Goal: Feedback & Contribution: Submit feedback/report problem

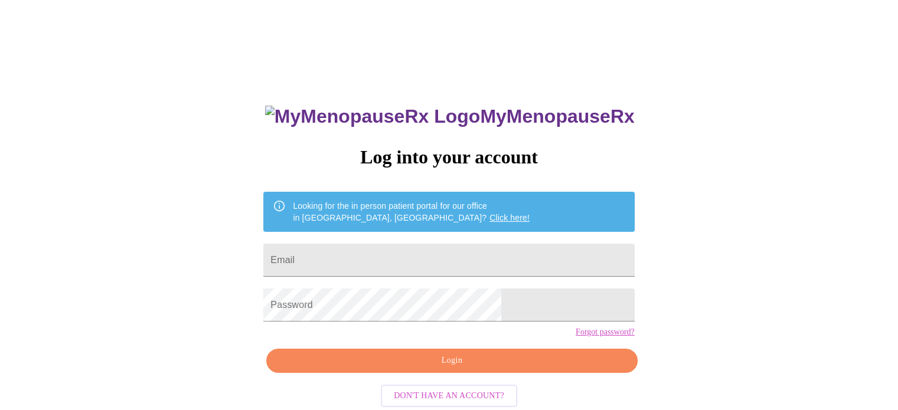
type input "sunlark6@gmail.com"
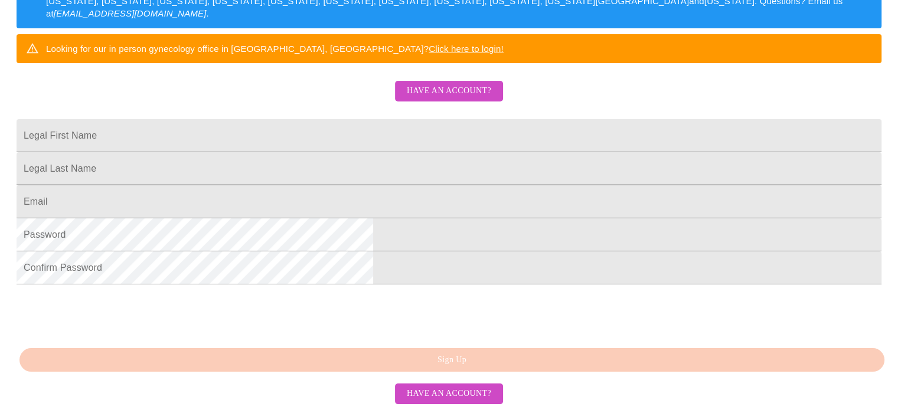
scroll to position [295, 0]
click at [431, 84] on span "Have an account?" at bounding box center [449, 91] width 84 height 15
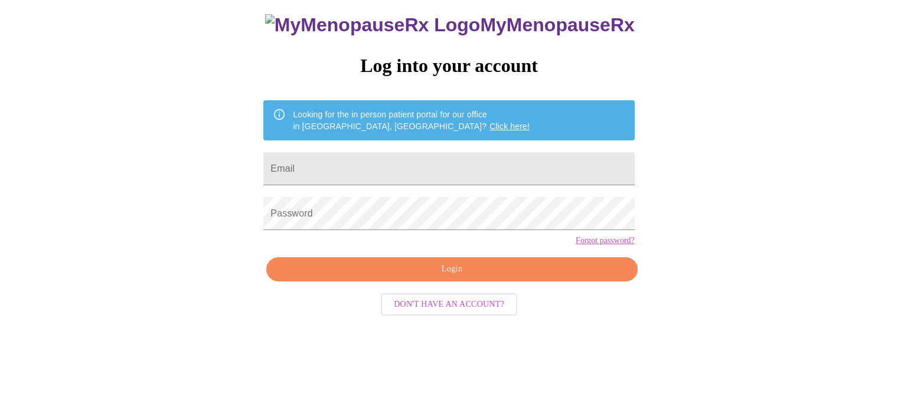
scroll to position [22, 0]
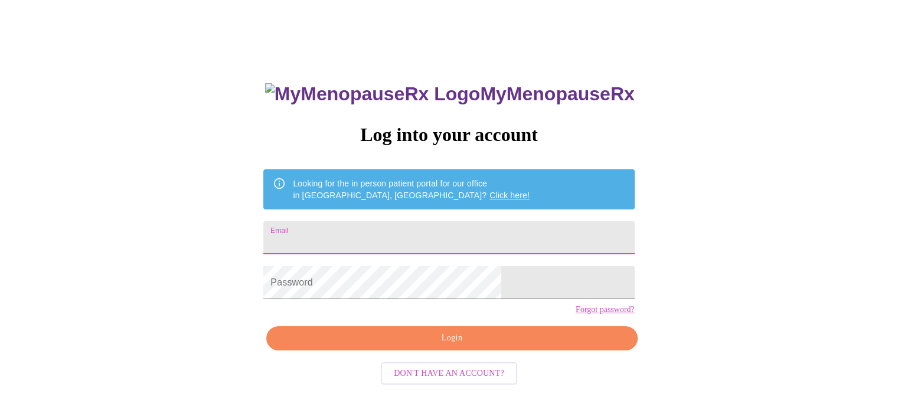
type input "[EMAIL_ADDRESS][DOMAIN_NAME]"
click at [378, 240] on input "[EMAIL_ADDRESS][DOMAIN_NAME]" at bounding box center [448, 237] width 371 height 33
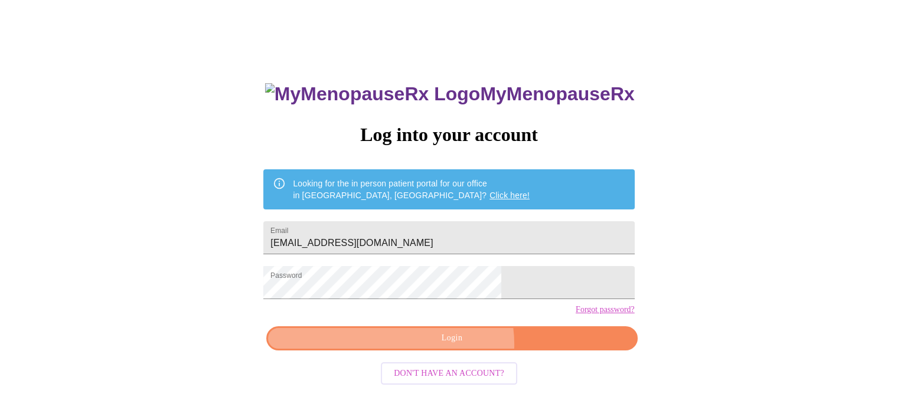
click at [456, 346] on span "Login" at bounding box center [452, 338] width 344 height 15
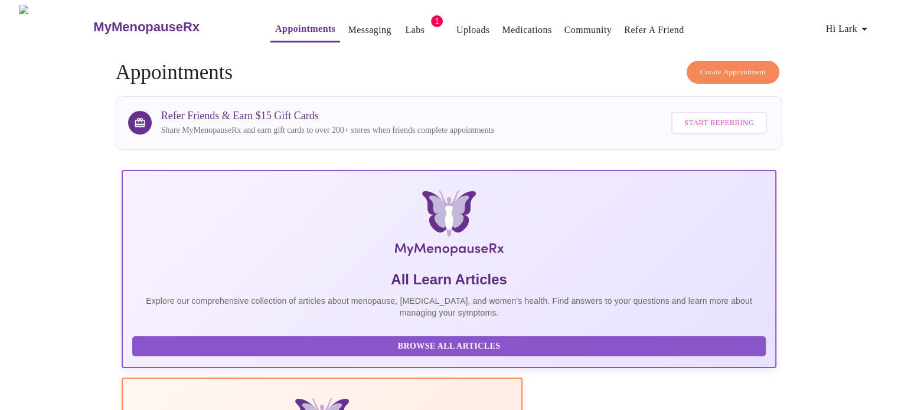
click at [405, 25] on link "Labs" at bounding box center [414, 30] width 19 height 17
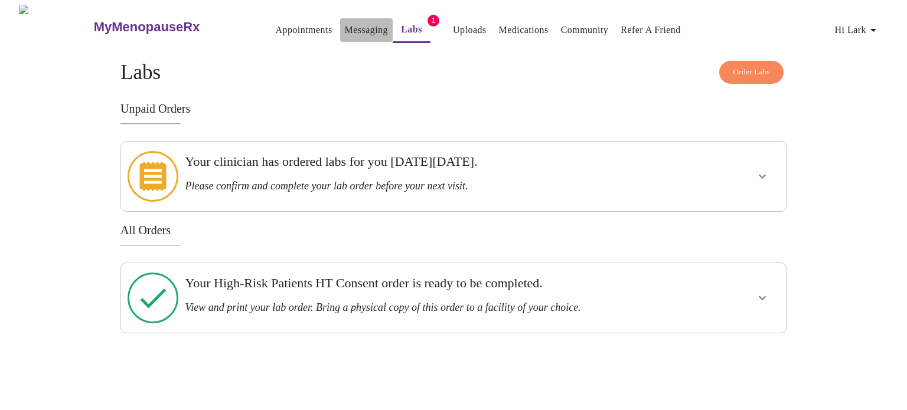
click at [345, 25] on link "Messaging" at bounding box center [366, 30] width 43 height 17
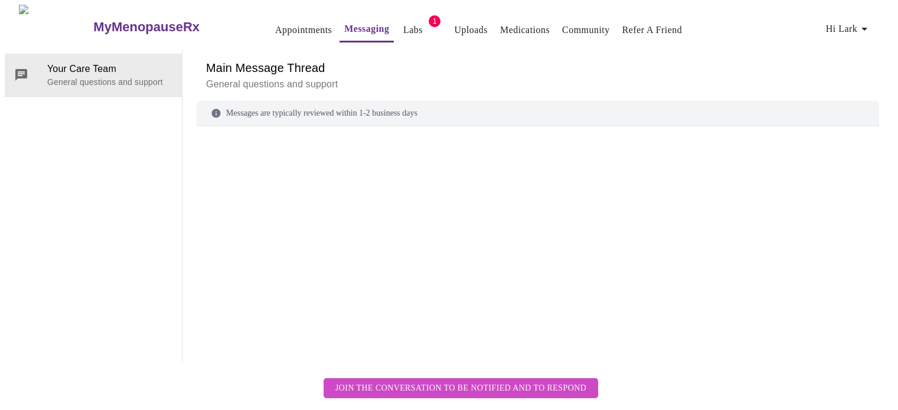
scroll to position [44, 0]
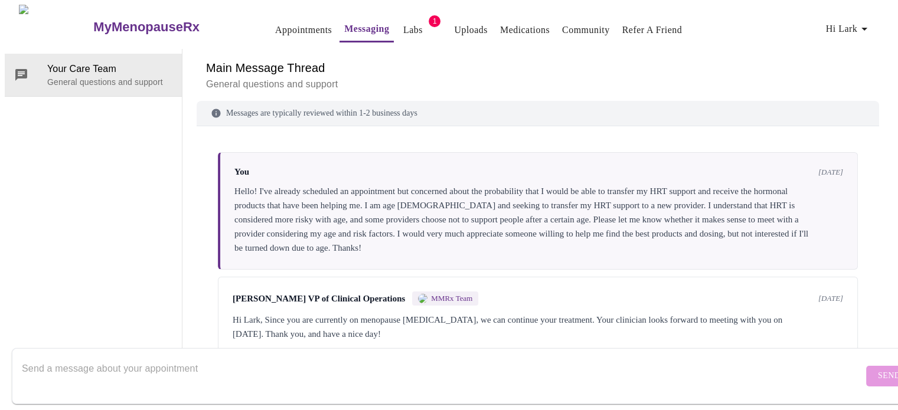
click at [93, 358] on textarea "Send a message about your appointment" at bounding box center [442, 376] width 841 height 38
click at [208, 357] on textarea "Send a message about your appointment" at bounding box center [442, 376] width 841 height 38
type textarea "There's a consent form in my portal but no means to sign electronically. Can yo…"
click at [868, 367] on button "Send" at bounding box center [889, 376] width 46 height 21
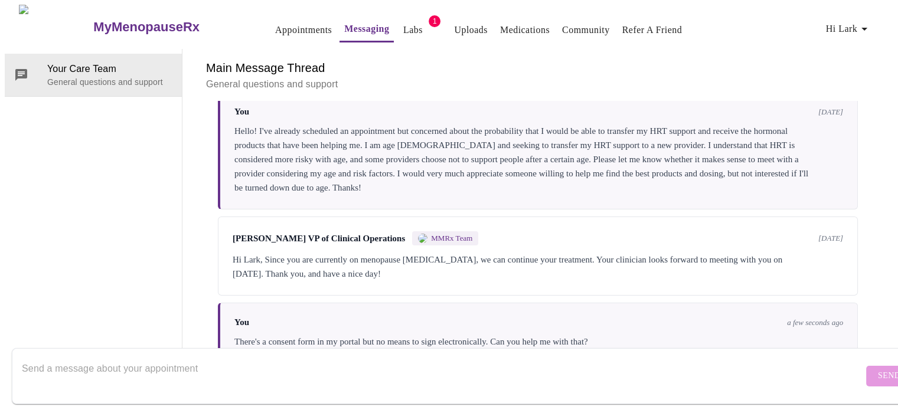
click at [154, 370] on textarea "Send a message about your appointment" at bounding box center [442, 376] width 841 height 38
click at [127, 357] on textarea "Send a message about your appointment" at bounding box center [442, 376] width 841 height 38
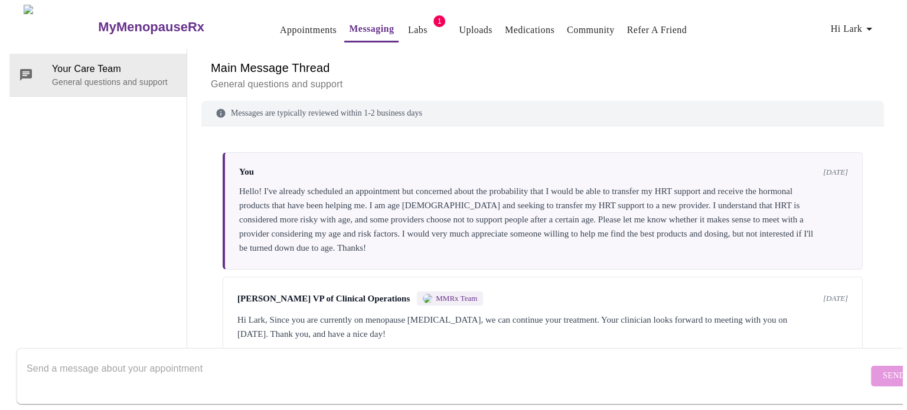
scroll to position [0, 0]
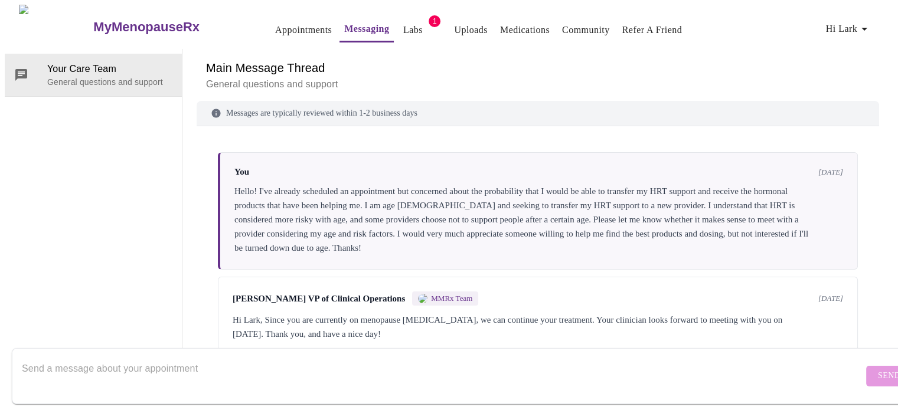
click at [454, 23] on link "Uploads" at bounding box center [471, 30] width 34 height 17
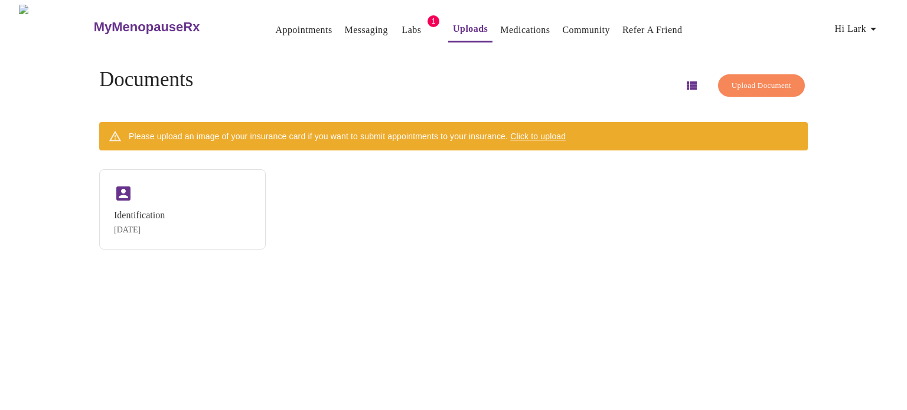
click at [742, 81] on span "Upload Document" at bounding box center [761, 86] width 60 height 14
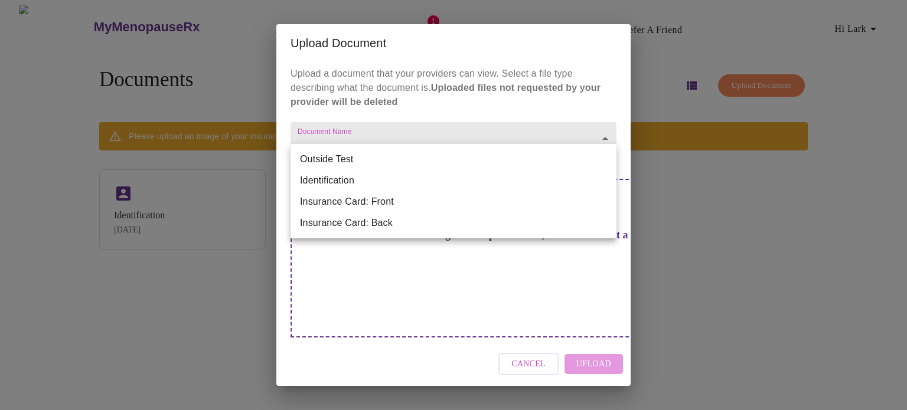
click at [609, 157] on body "MyMenopauseRx Appointments Messaging Labs 1 Uploads Medications Community Refer…" at bounding box center [453, 210] width 897 height 410
click at [375, 287] on div at bounding box center [453, 205] width 907 height 410
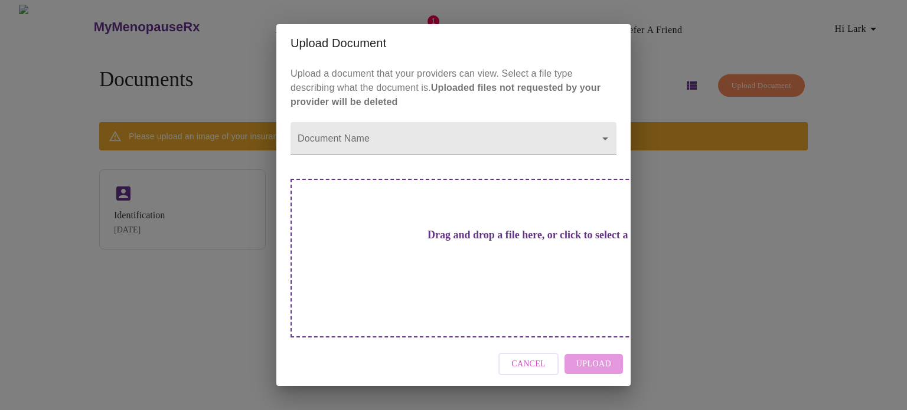
click at [323, 228] on div "Drag and drop a file here, or click to select a file" at bounding box center [535, 258] width 491 height 159
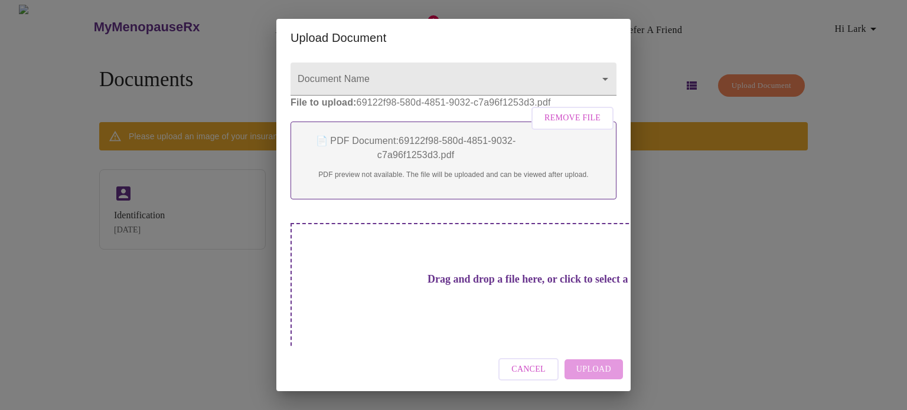
scroll to position [64, 0]
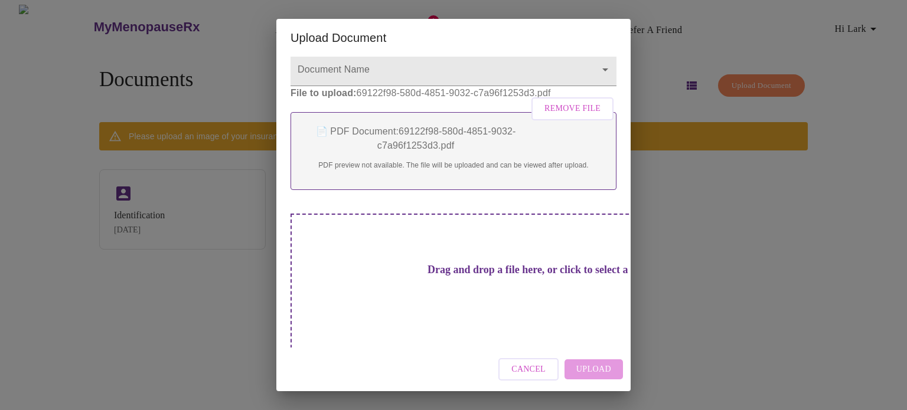
click at [587, 374] on div "Cancel Upload" at bounding box center [453, 370] width 354 height 44
click at [414, 252] on div "Drag and drop a file here, or click to select a file" at bounding box center [535, 293] width 491 height 159
click at [602, 365] on div "Cancel Upload" at bounding box center [453, 370] width 354 height 44
click at [413, 171] on p "PDF preview not available. The file will be uploaded and can be viewed after up…" at bounding box center [453, 165] width 301 height 11
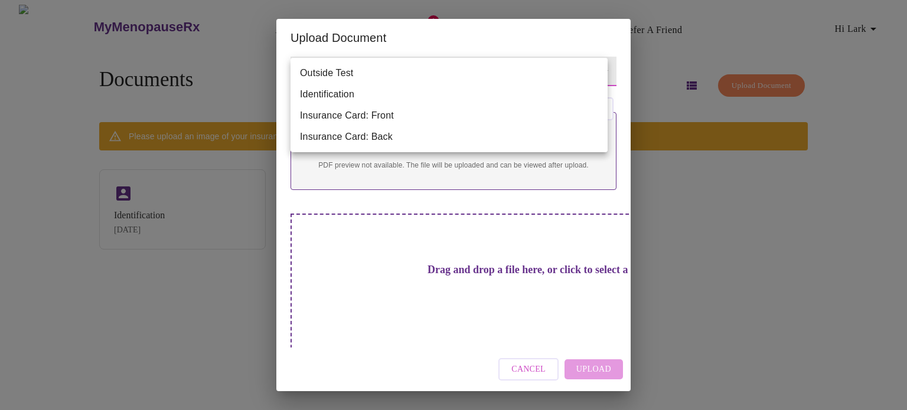
scroll to position [60, 0]
click at [403, 72] on body "MyMenopauseRx Appointments Messaging Labs 1 Uploads Medications Community Refer…" at bounding box center [453, 210] width 897 height 410
click at [31, 109] on div at bounding box center [453, 205] width 907 height 410
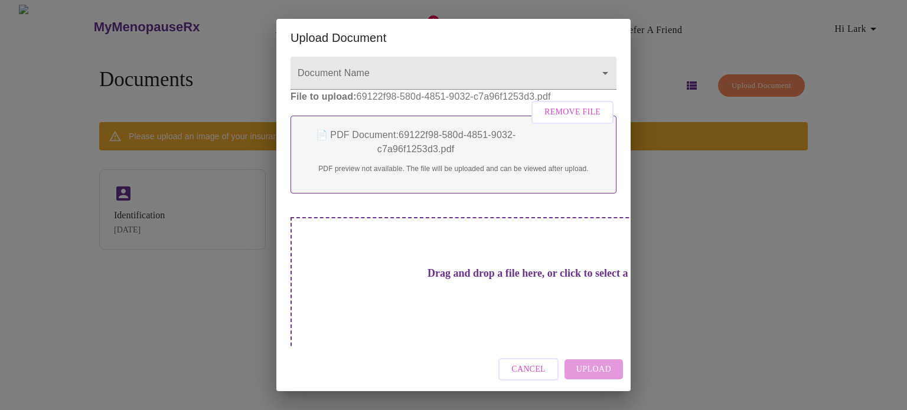
click at [601, 379] on div "Cancel Upload" at bounding box center [453, 370] width 354 height 44
click at [602, 372] on div "Cancel Upload" at bounding box center [453, 370] width 354 height 44
click at [566, 174] on p "PDF preview not available. The file will be uploaded and can be viewed after up…" at bounding box center [453, 169] width 301 height 11
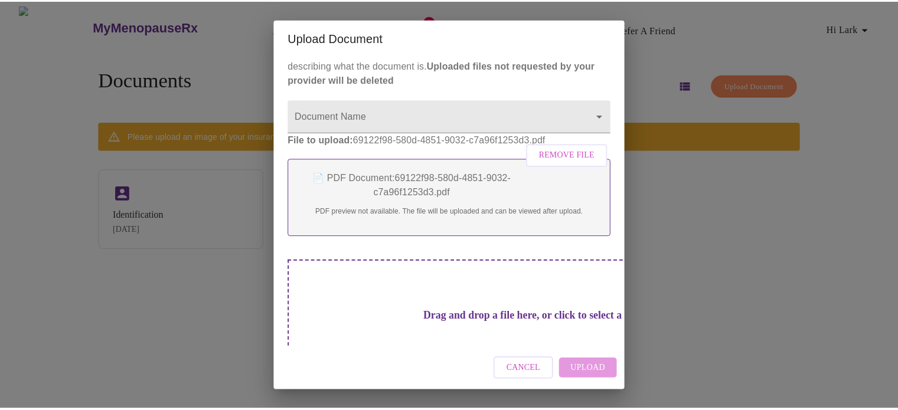
scroll to position [0, 0]
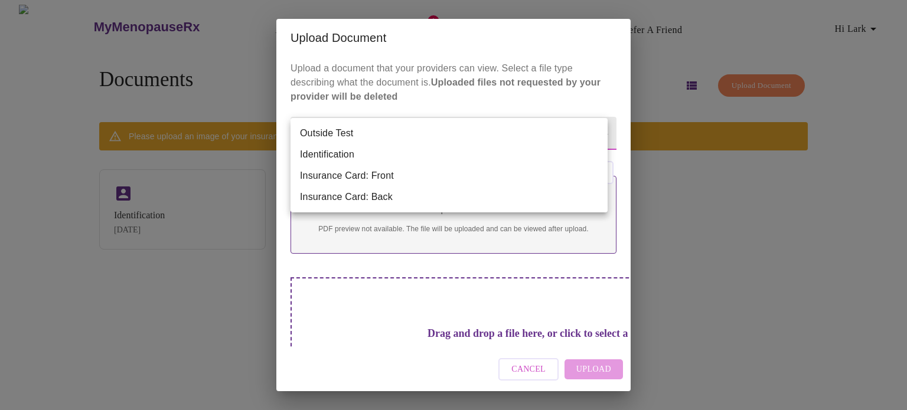
click at [543, 139] on body "MyMenopauseRx Appointments Messaging Labs 1 Uploads Medications Community Refer…" at bounding box center [453, 210] width 897 height 410
click at [524, 378] on div at bounding box center [453, 205] width 907 height 410
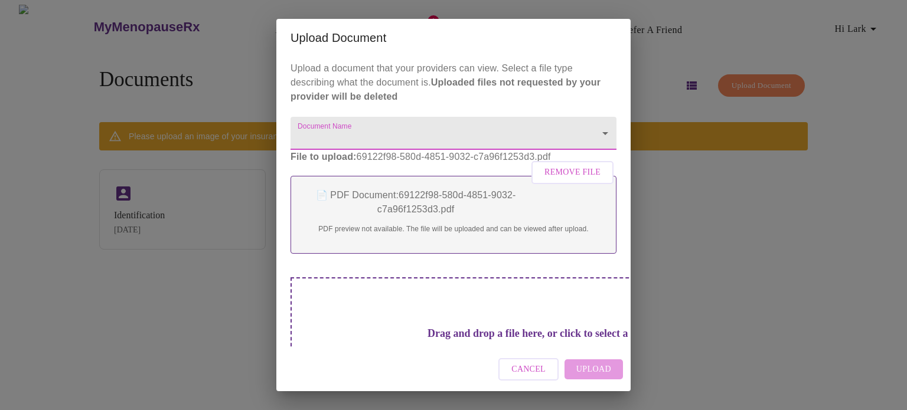
click at [538, 364] on span "Cancel" at bounding box center [528, 369] width 34 height 15
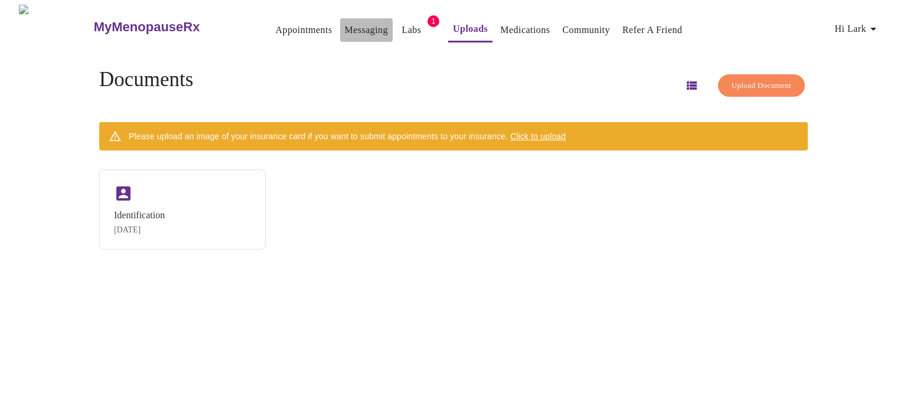
click at [348, 22] on link "Messaging" at bounding box center [366, 30] width 43 height 17
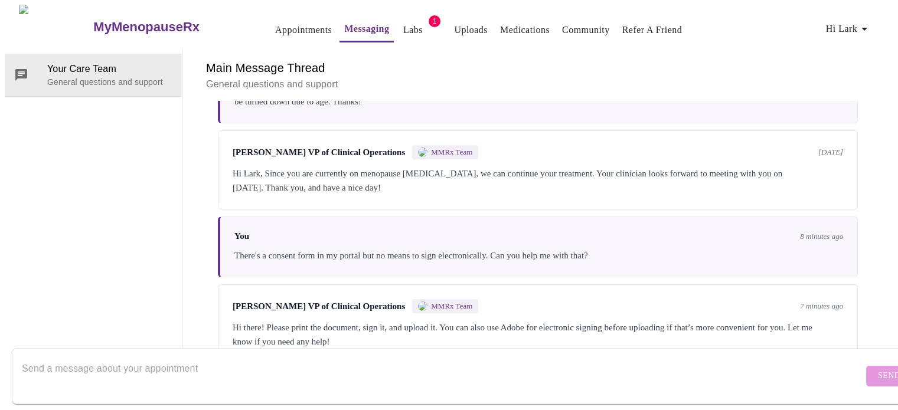
scroll to position [157, 0]
click at [265, 375] on textarea "Send a message about your appointment" at bounding box center [442, 376] width 841 height 38
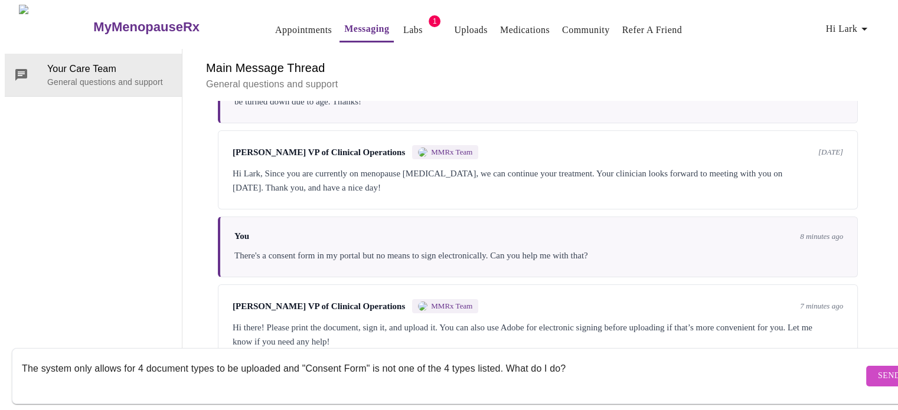
type textarea "The system only allows for 4 document types to be uploaded and "Consent Form" i…"
click at [878, 369] on span "Send" at bounding box center [889, 376] width 22 height 15
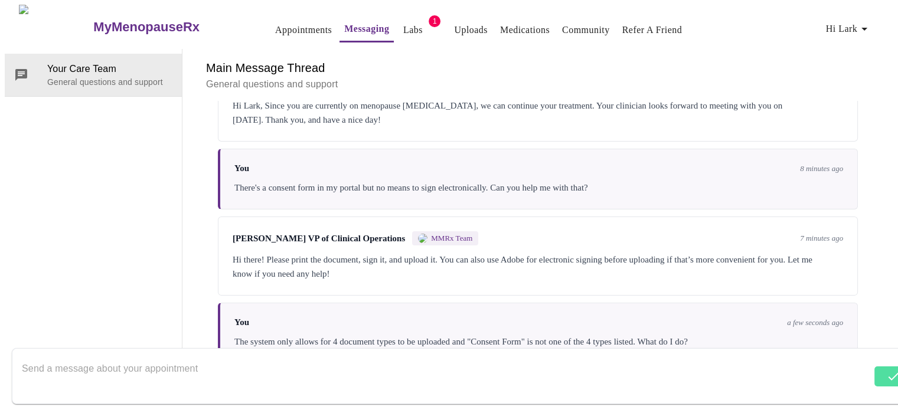
scroll to position [228, 0]
click at [195, 370] on textarea "Send a message about your appointment" at bounding box center [446, 376] width 849 height 38
click at [76, 360] on textarea "Send a message about your appointment" at bounding box center [442, 376] width 841 height 38
click at [249, 354] on div at bounding box center [442, 376] width 841 height 45
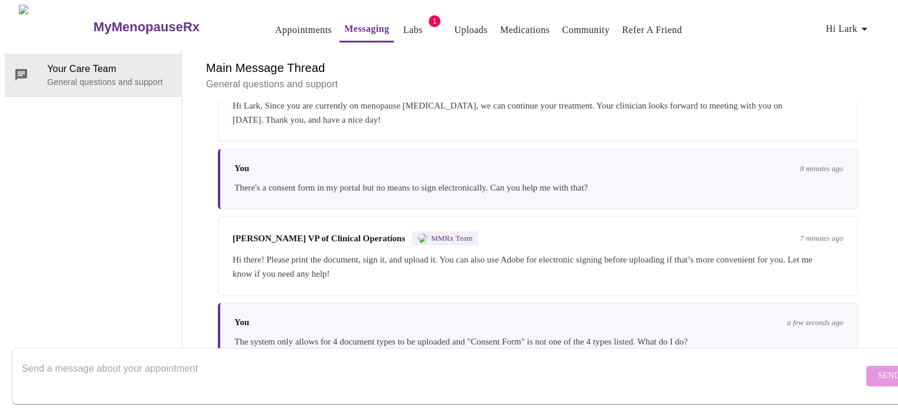
click at [335, 354] on div at bounding box center [442, 376] width 841 height 45
click at [502, 303] on div "You a few seconds ago The system only allows for 4 document types to be uploade…" at bounding box center [538, 333] width 640 height 61
click at [415, 335] on div "The system only allows for 4 document types to be uploaded and "Consent Form" i…" at bounding box center [538, 342] width 609 height 14
click at [336, 367] on textarea "Send a message about your appointment" at bounding box center [442, 376] width 841 height 38
click at [201, 371] on textarea "Send a message about your appointment" at bounding box center [442, 376] width 841 height 38
